Goal: Find specific page/section: Find specific page/section

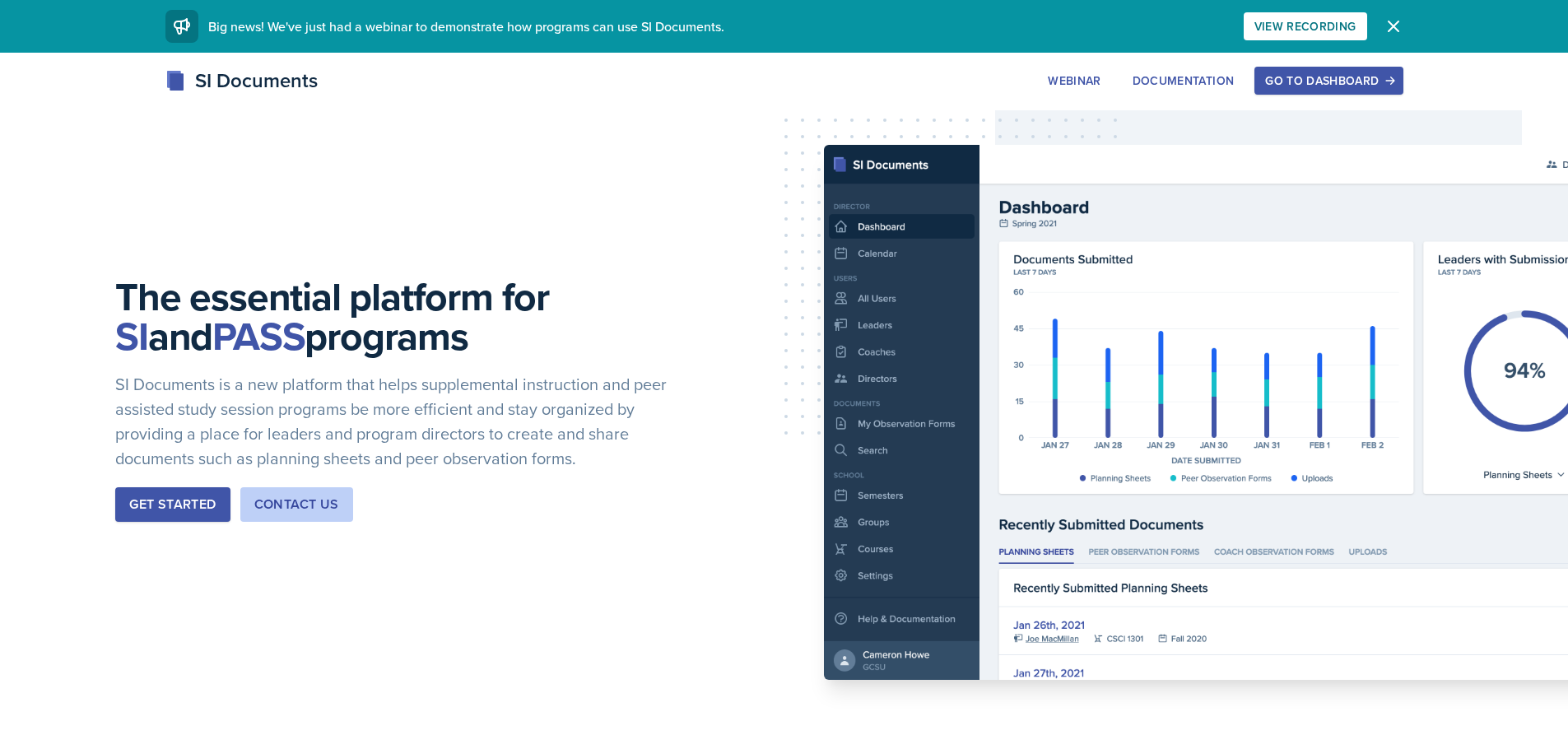
click at [1303, 84] on div "Go to Dashboard" at bounding box center [1329, 81] width 127 height 13
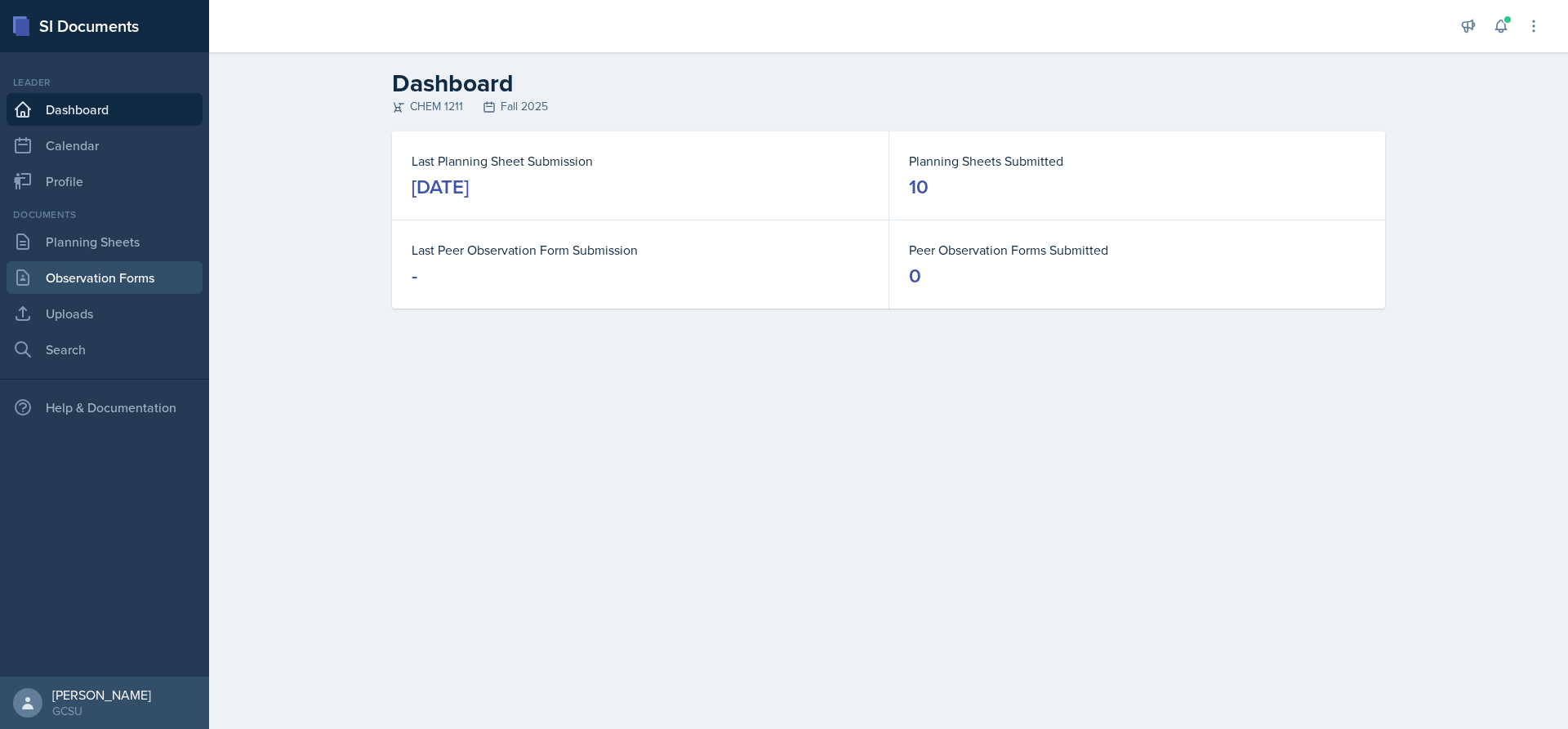
click at [131, 265] on link "Observation Forms" at bounding box center [104, 277] width 196 height 33
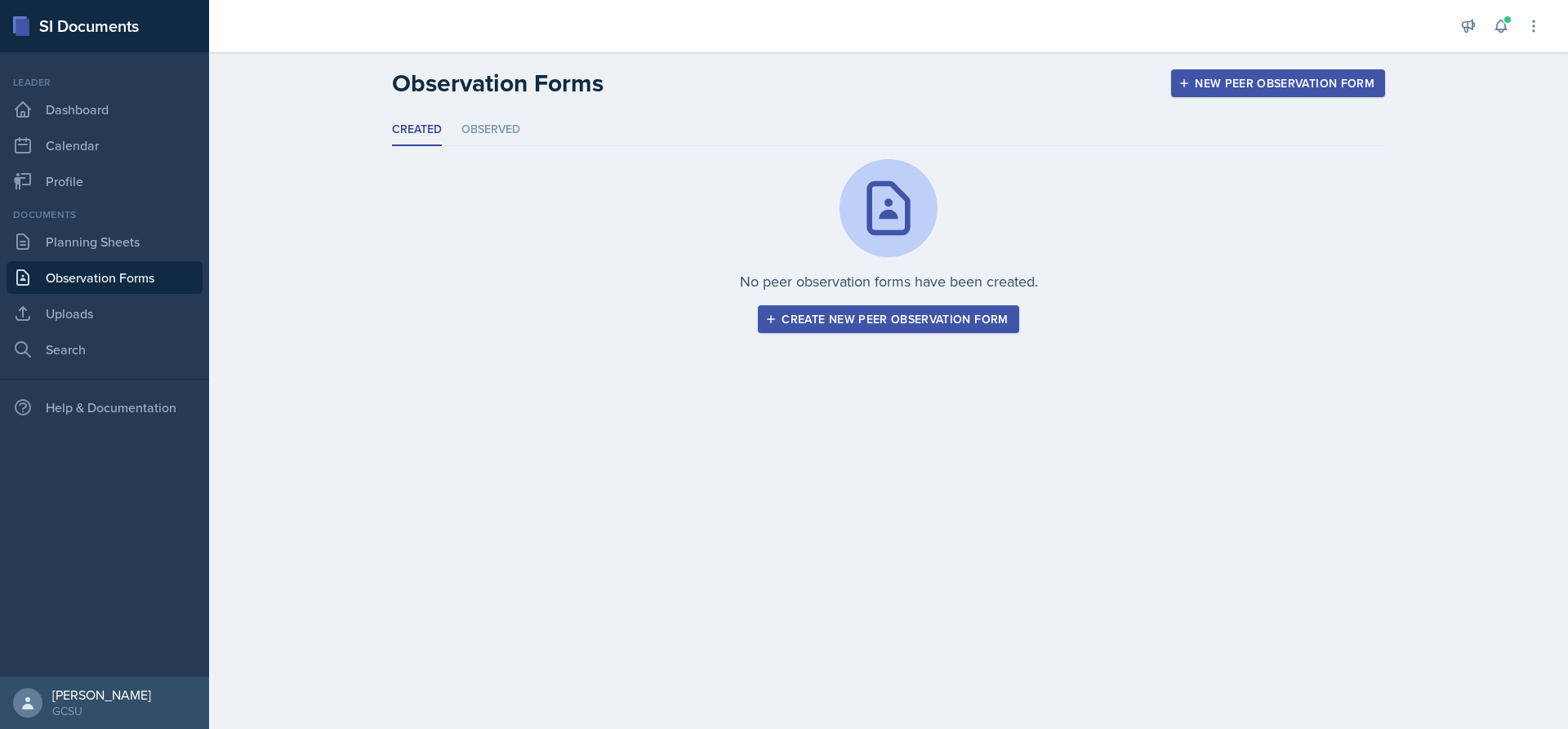
click at [146, 223] on div "Documents Planning Sheets Observation Forms Uploads Search" at bounding box center [104, 286] width 196 height 158
click at [149, 233] on link "Planning Sheets" at bounding box center [104, 242] width 196 height 33
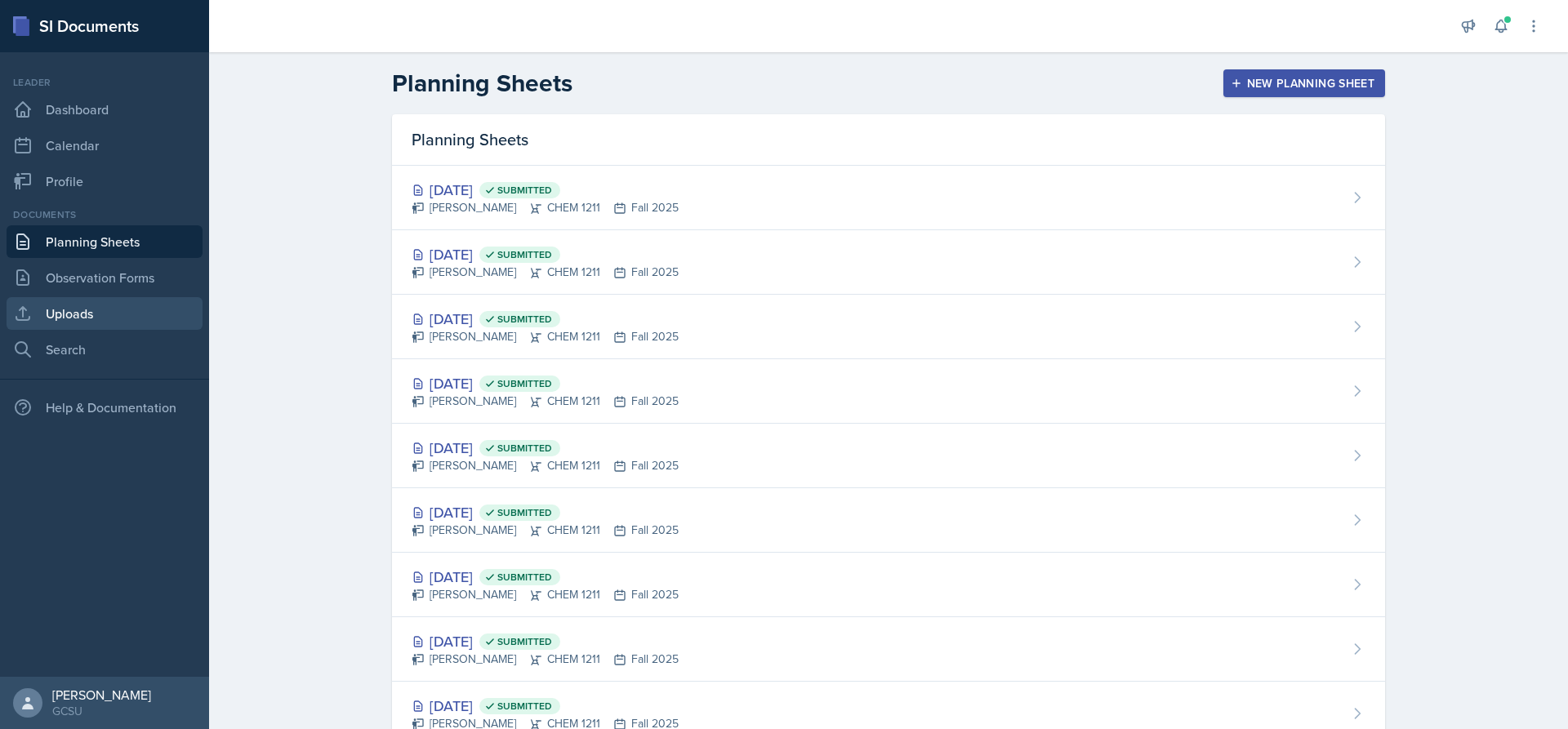
click at [107, 318] on link "Uploads" at bounding box center [104, 313] width 196 height 33
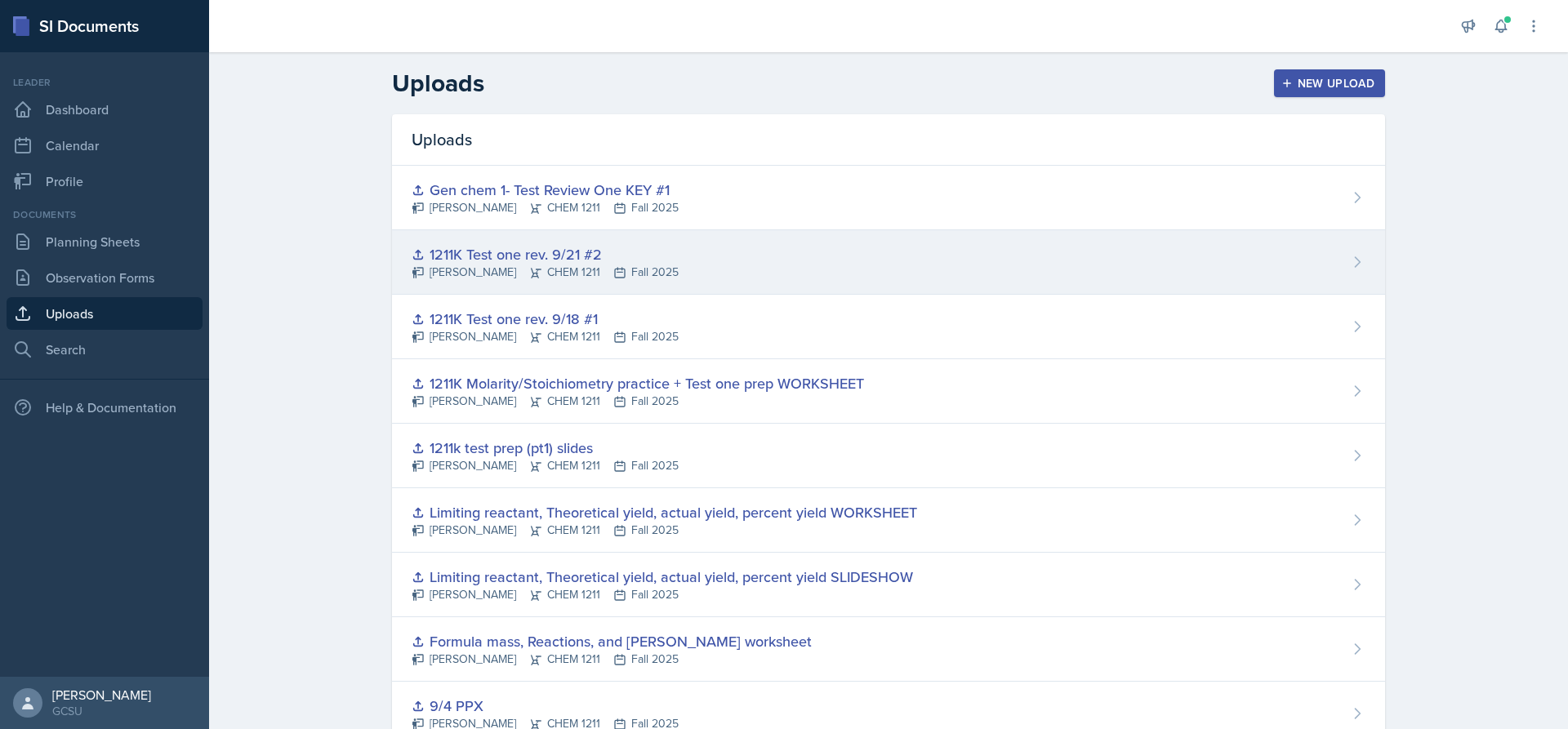
click at [649, 273] on div "1211K Test one rev. 9/21 #2 [PERSON_NAME] CHEM 1211 Fall 2025" at bounding box center [888, 262] width 993 height 65
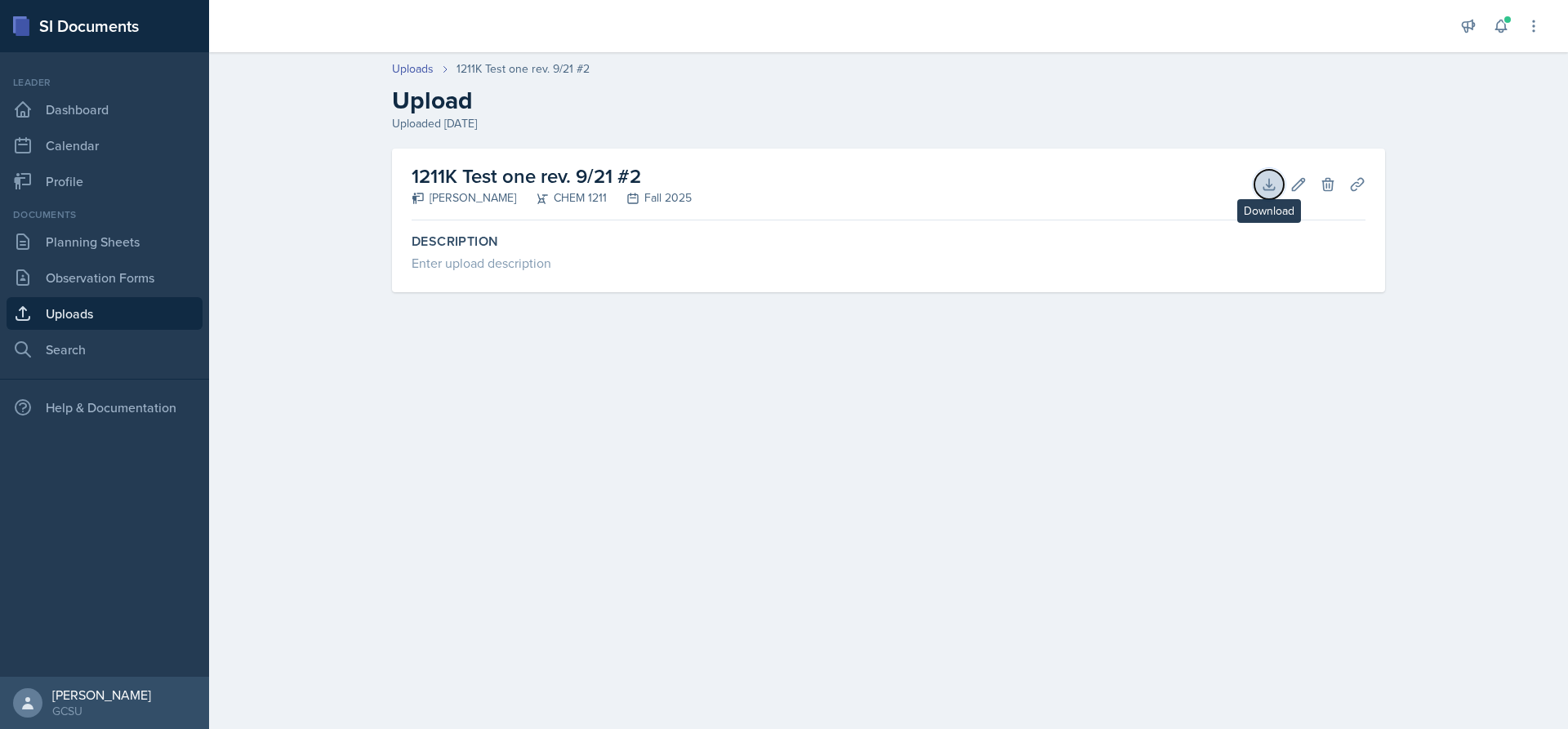
click at [1270, 186] on icon at bounding box center [1269, 184] width 11 height 11
click at [119, 319] on link "Uploads" at bounding box center [104, 313] width 196 height 33
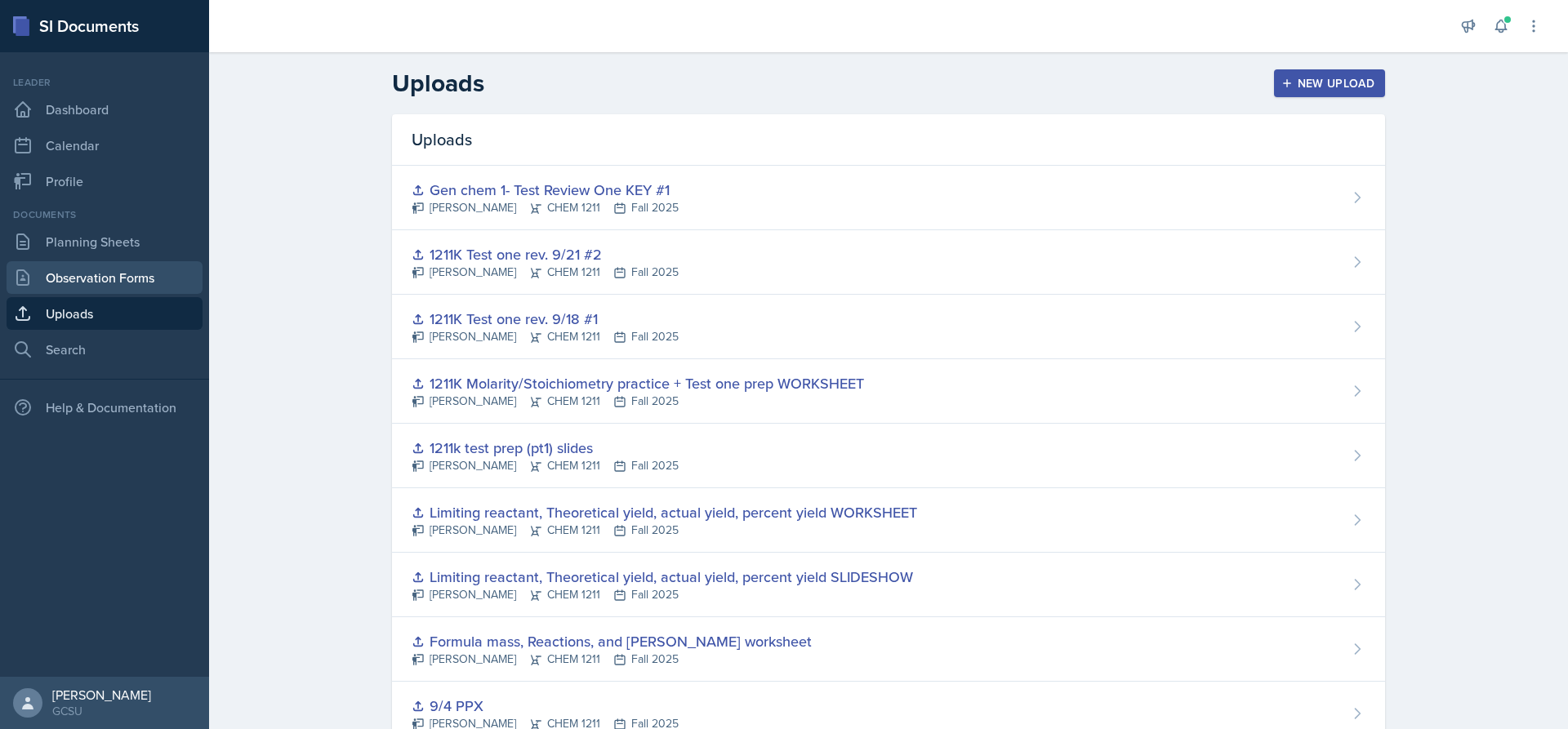
click at [125, 284] on link "Observation Forms" at bounding box center [104, 277] width 196 height 33
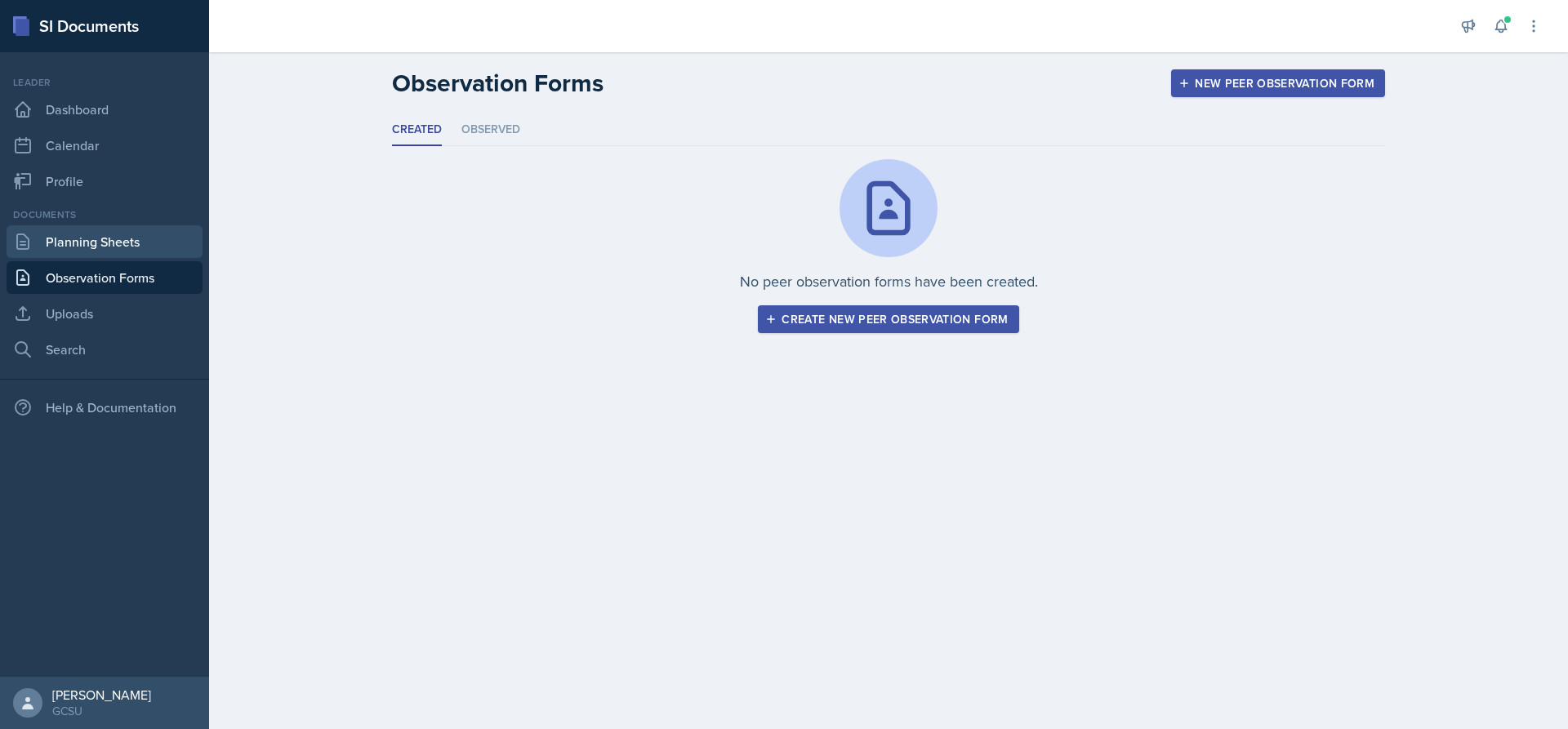
click at [130, 241] on link "Planning Sheets" at bounding box center [104, 242] width 196 height 33
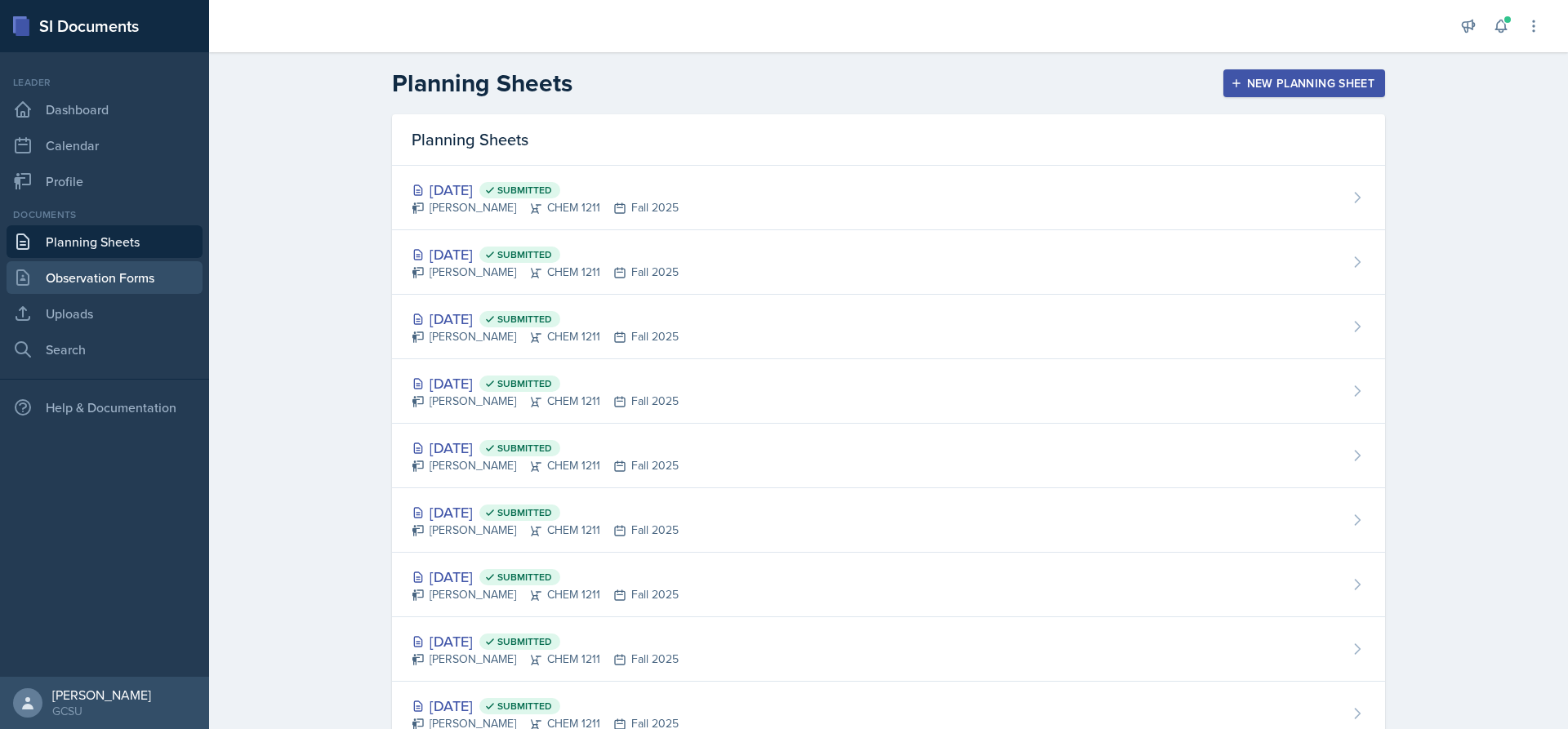
click at [150, 273] on link "Observation Forms" at bounding box center [104, 277] width 196 height 33
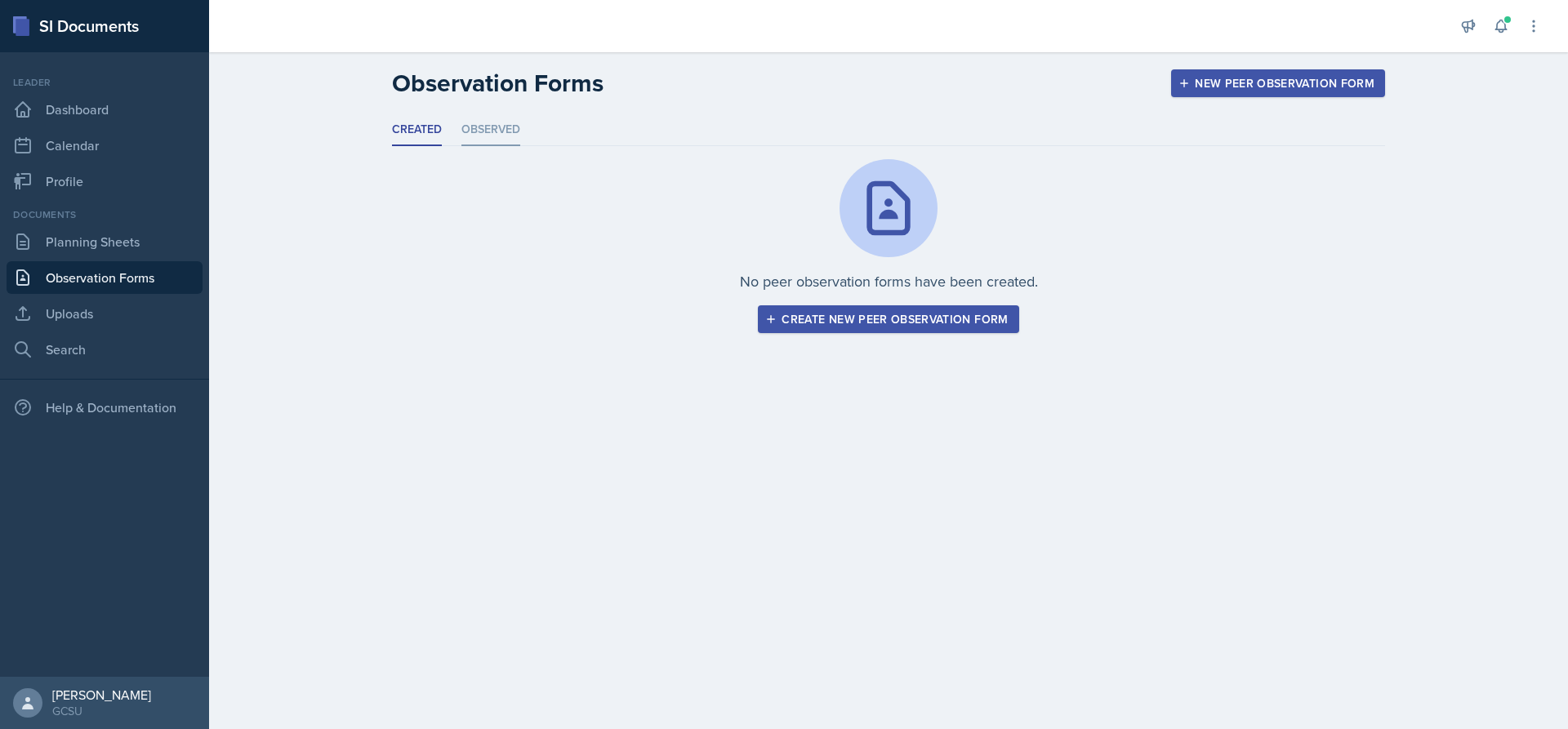
click at [482, 140] on li "Observed" at bounding box center [490, 131] width 59 height 32
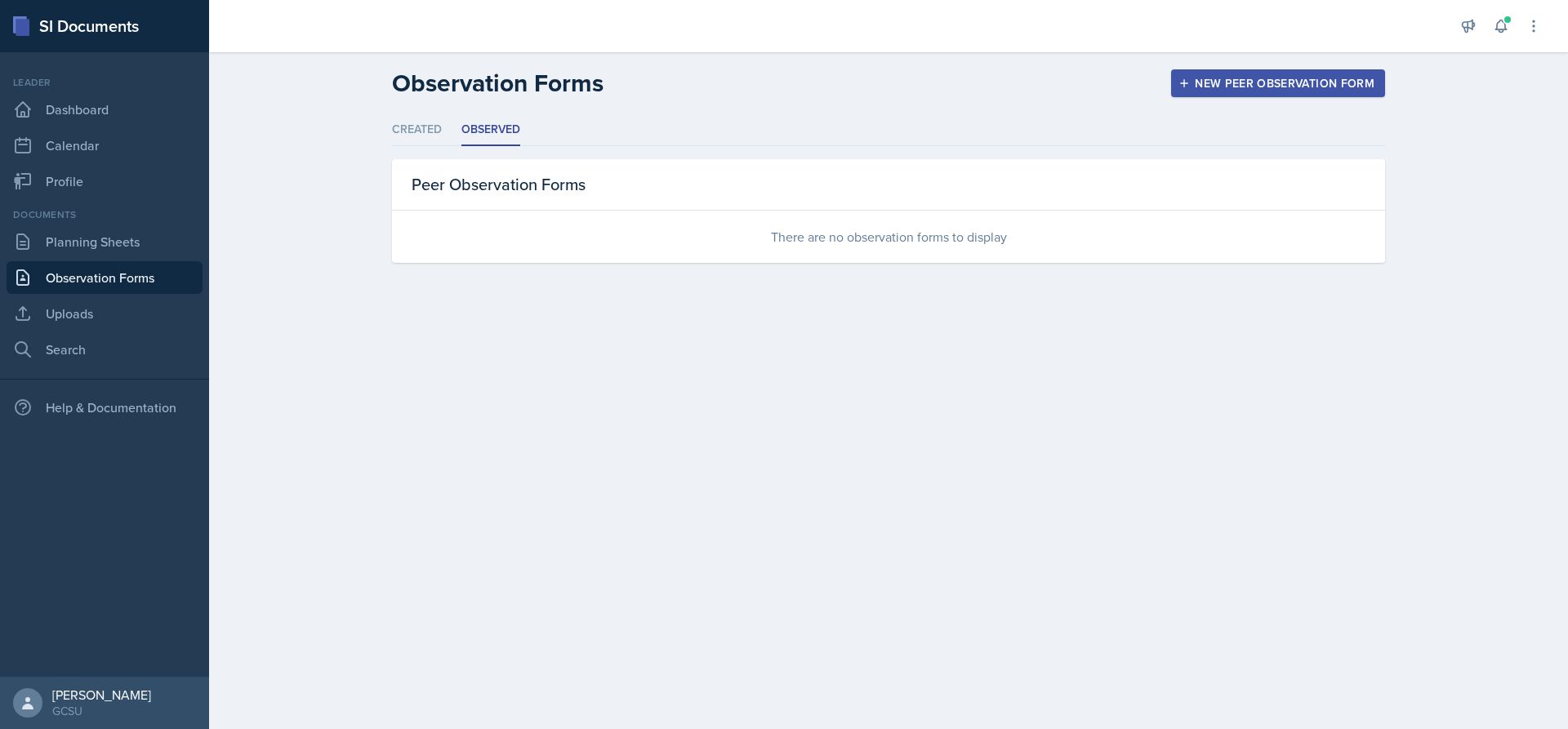
drag, startPoint x: 675, startPoint y: 273, endPoint x: 683, endPoint y: 220, distance: 53.6
click at [675, 269] on div "Created Observed Created Observed No peer observation forms have been created. …" at bounding box center [888, 208] width 1045 height 187
click at [33, 323] on link "Uploads" at bounding box center [104, 313] width 196 height 33
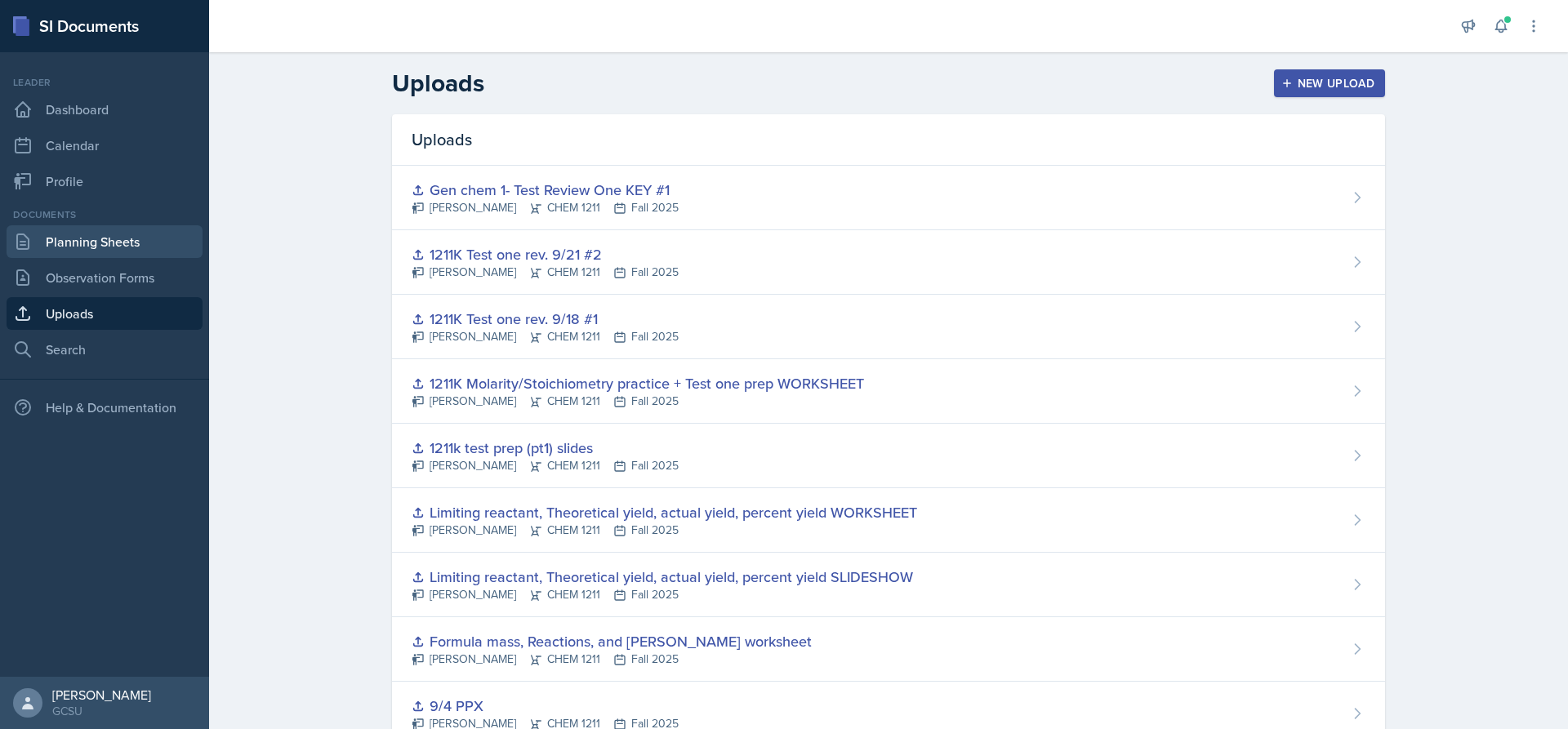
click at [56, 250] on link "Planning Sheets" at bounding box center [104, 242] width 196 height 33
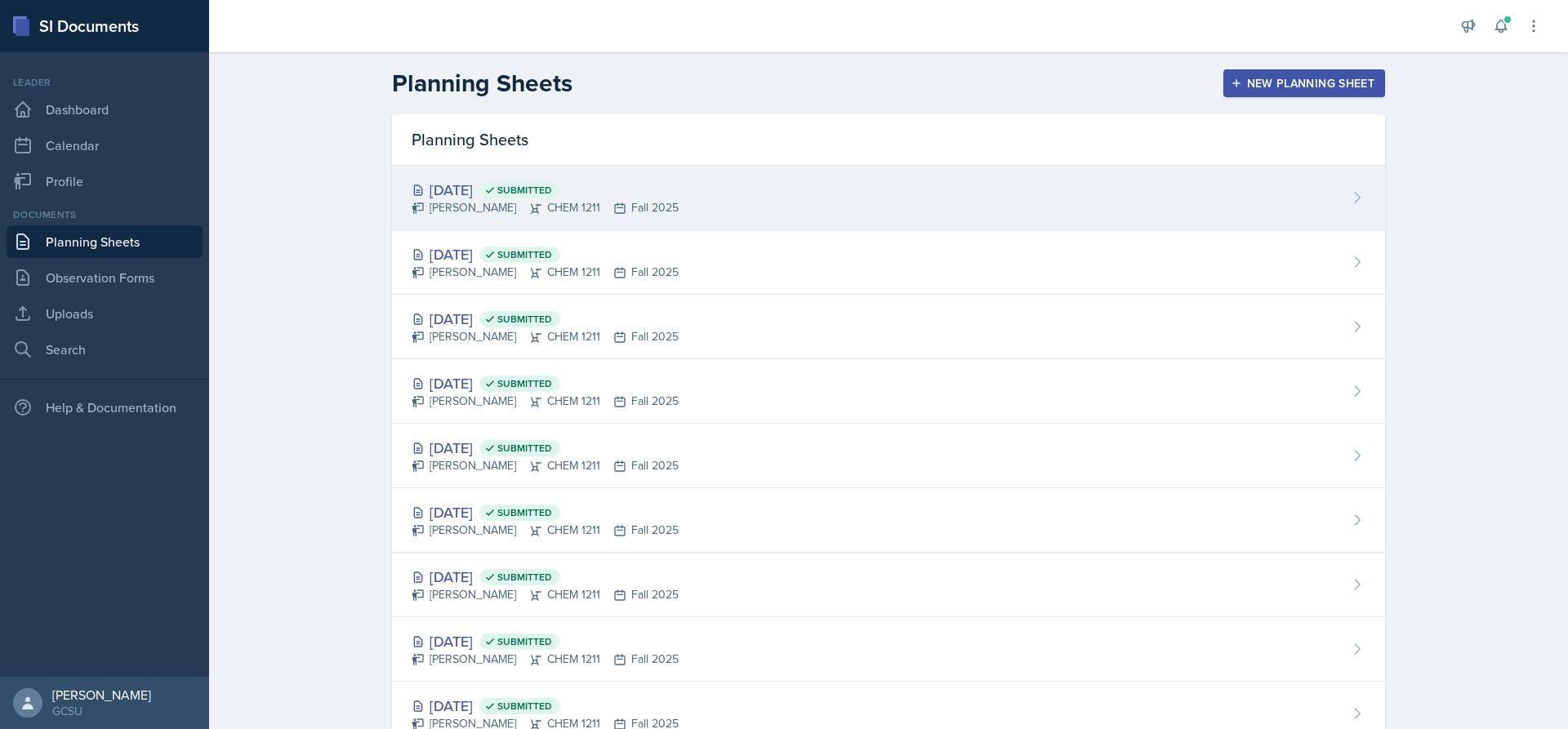
click at [723, 202] on div "[DATE] Submitted [PERSON_NAME] CHEM 1211 Fall 2025" at bounding box center [888, 198] width 993 height 65
